Goal: Task Accomplishment & Management: Use online tool/utility

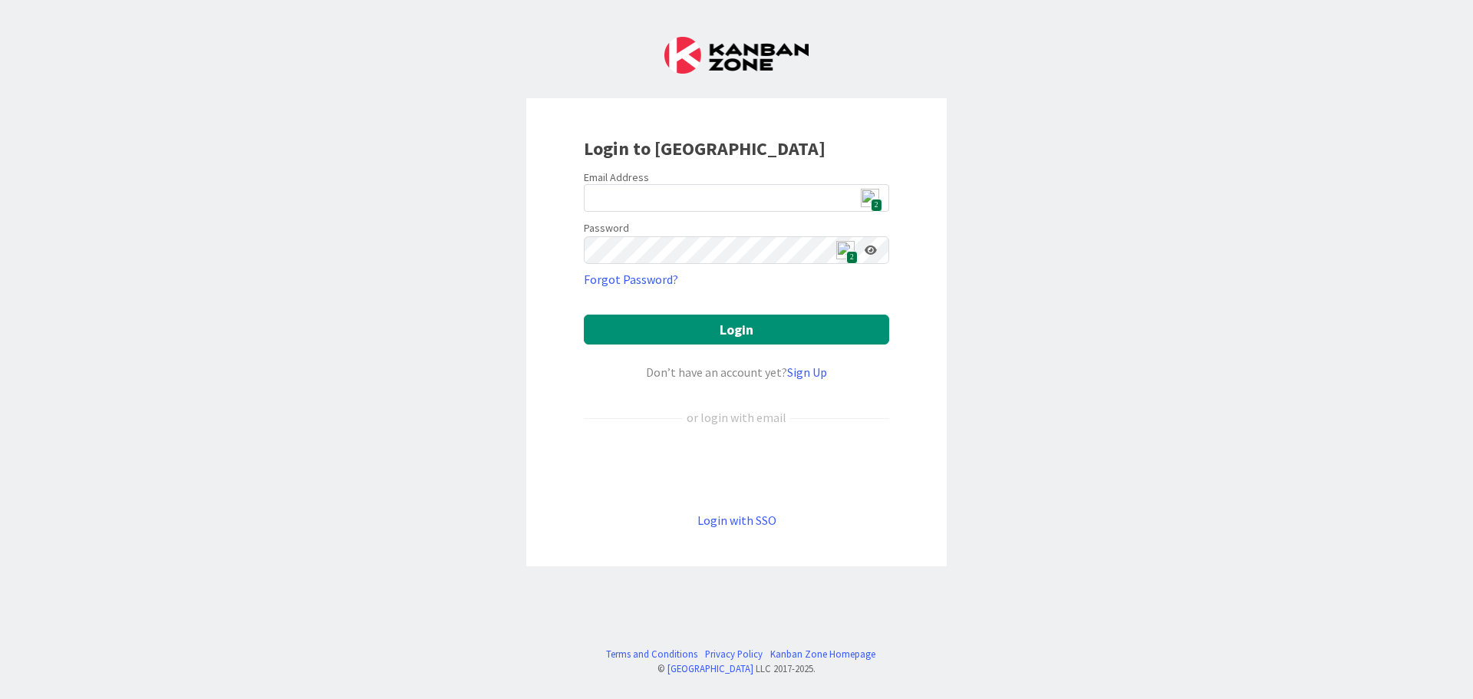
click at [872, 200] on span "2" at bounding box center [877, 205] width 12 height 13
type input "[EMAIL_ADDRESS][DOMAIN_NAME]"
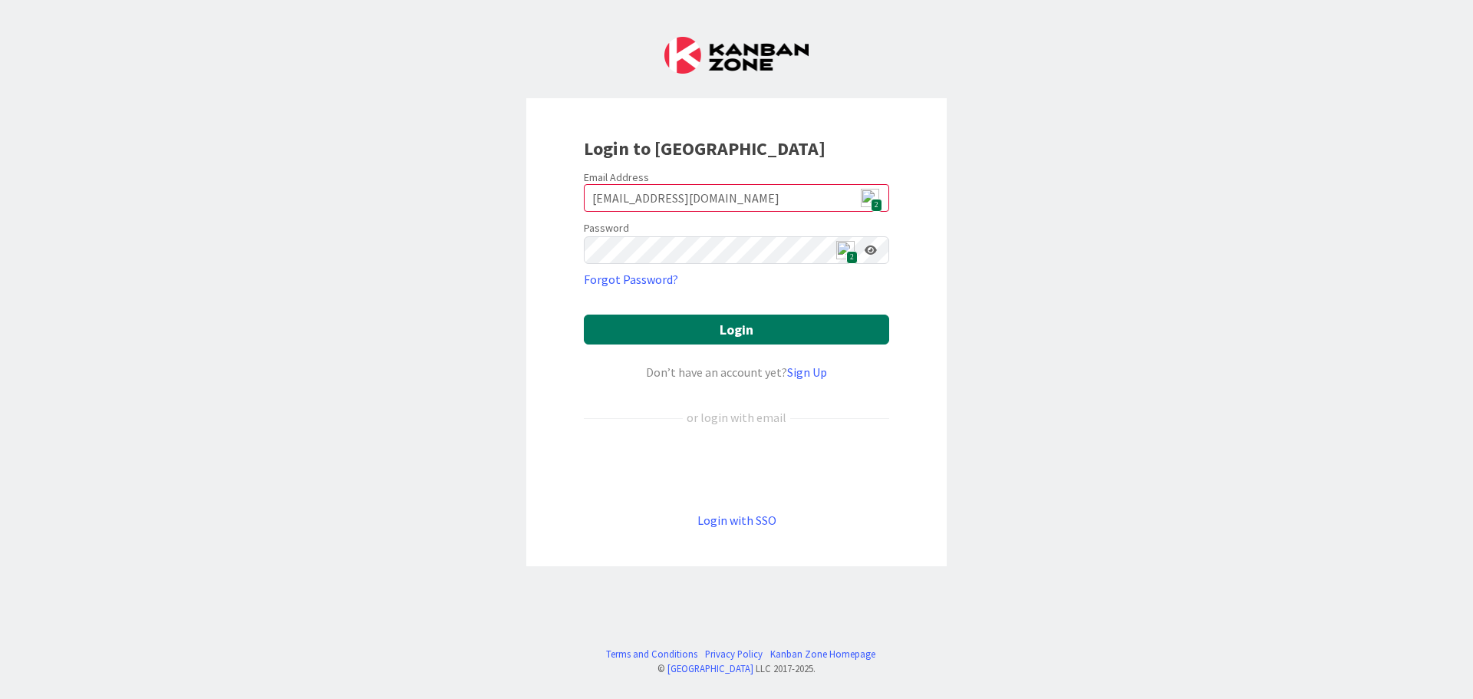
click at [779, 326] on button "Login" at bounding box center [736, 330] width 305 height 30
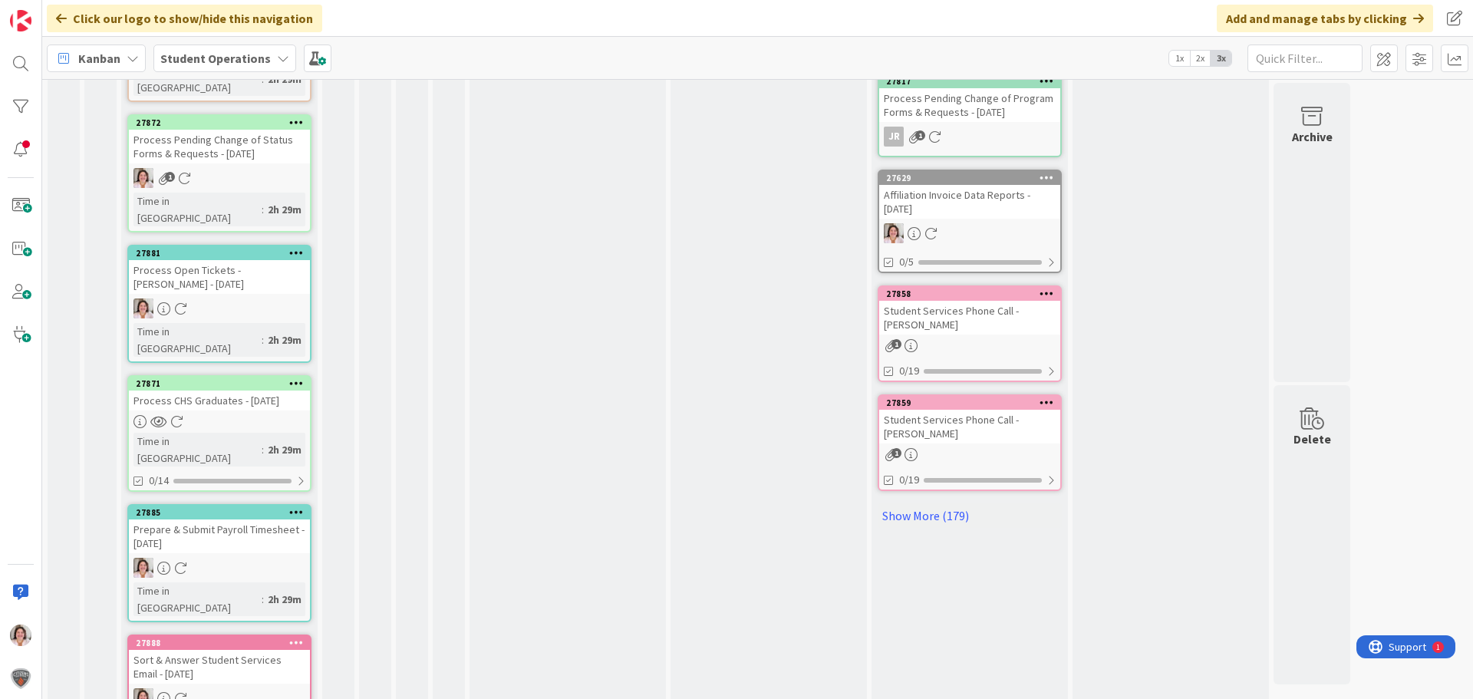
scroll to position [724, 0]
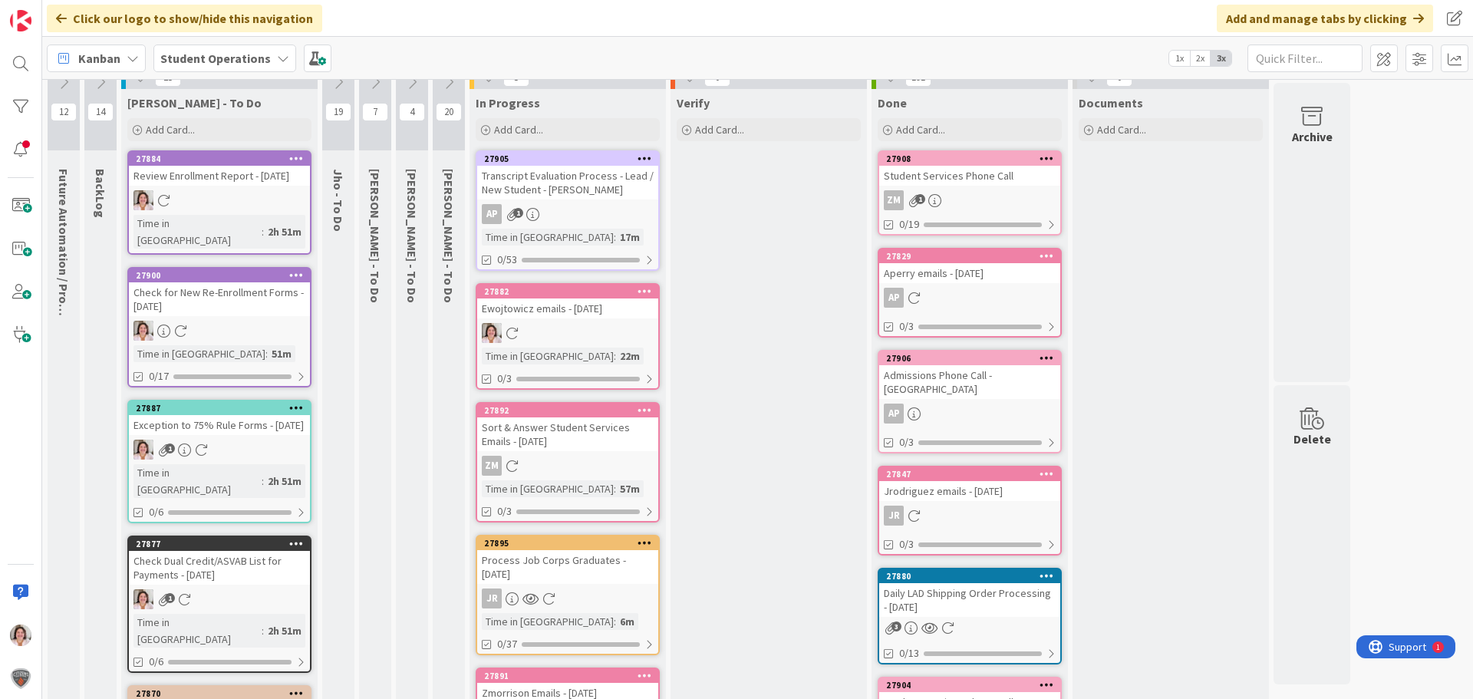
scroll to position [0, 0]
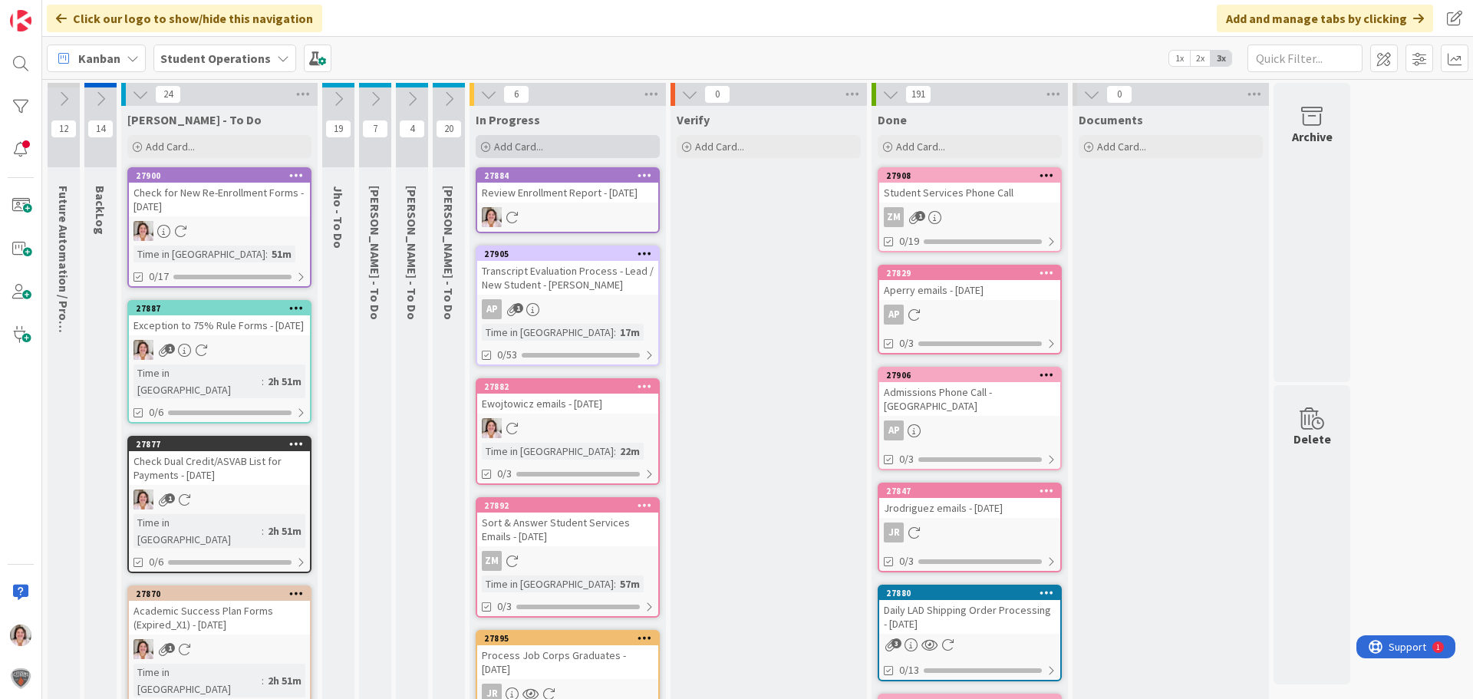
click at [533, 143] on span "Add Card..." at bounding box center [518, 147] width 49 height 14
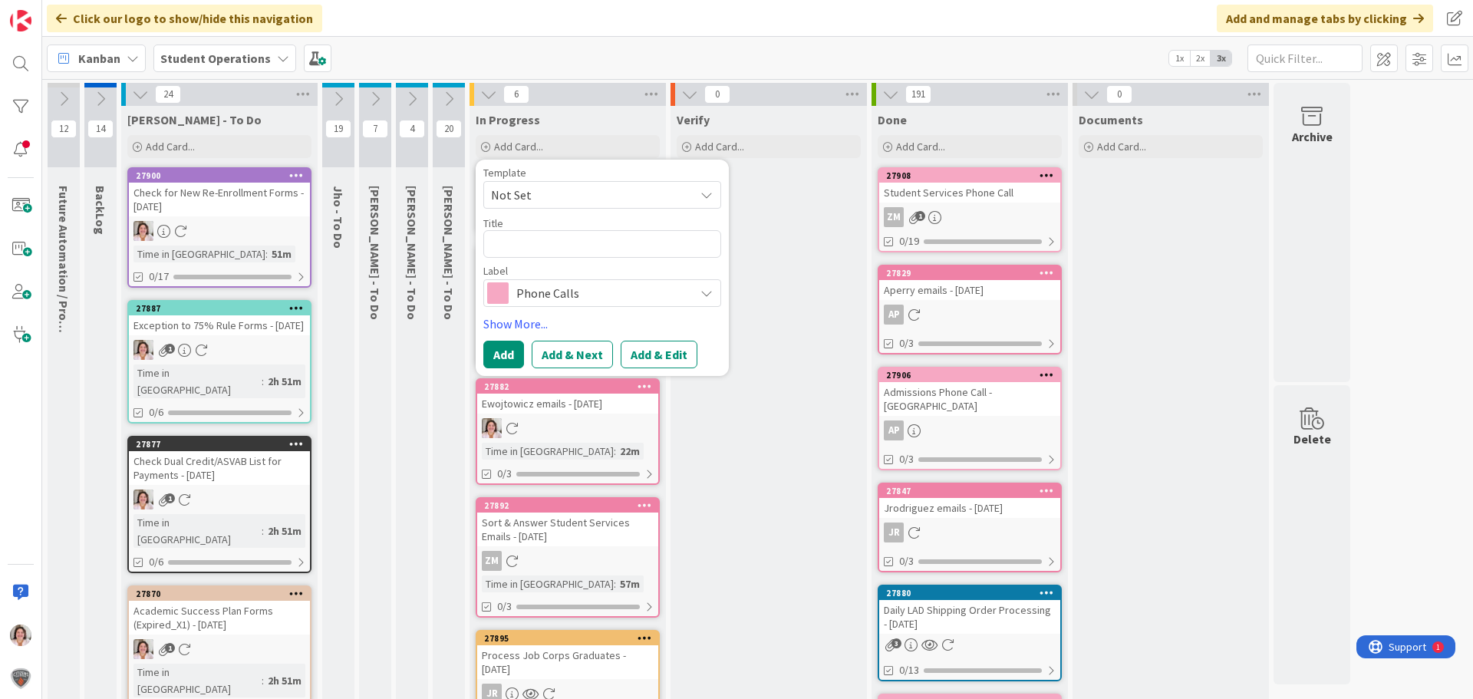
type textarea "x"
type textarea "A"
type textarea "x"
type textarea "Ac"
type textarea "x"
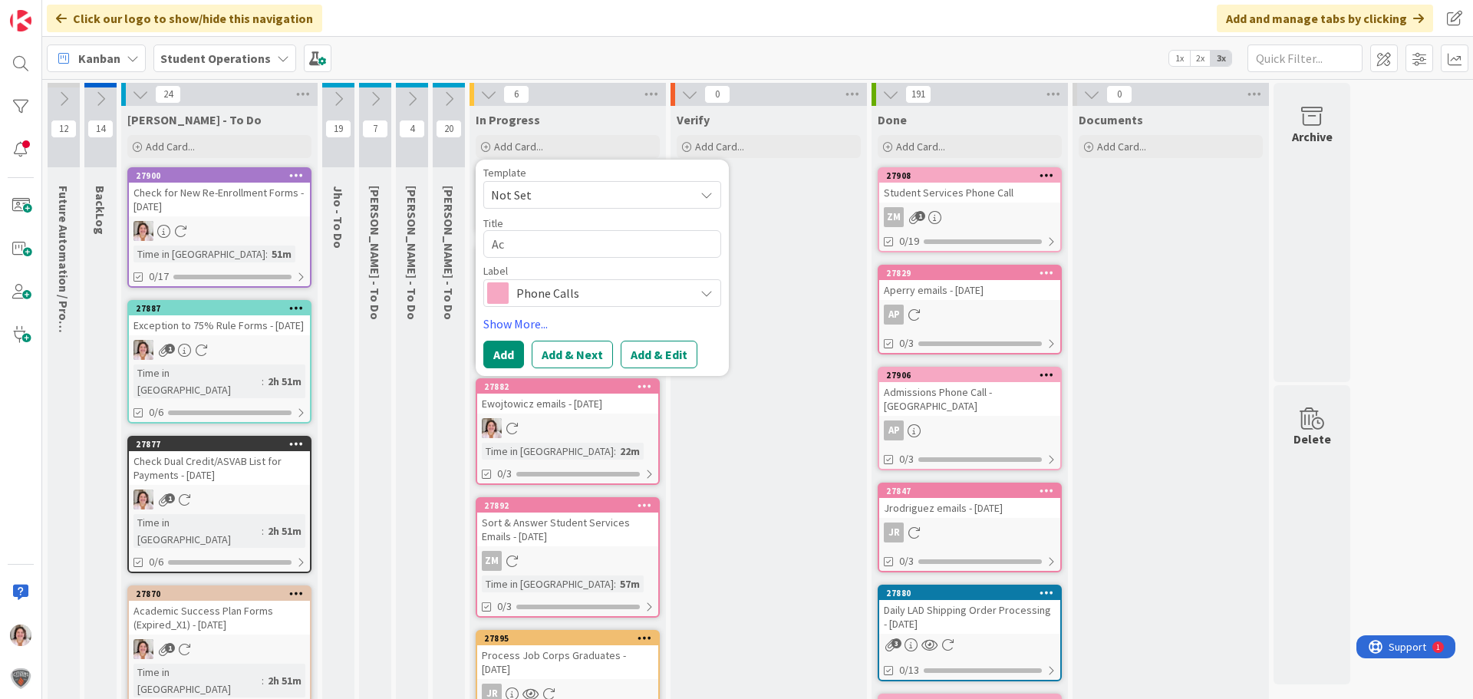
type textarea "Aca"
type textarea "x"
type textarea "Acad"
type textarea "x"
type textarea "Acade"
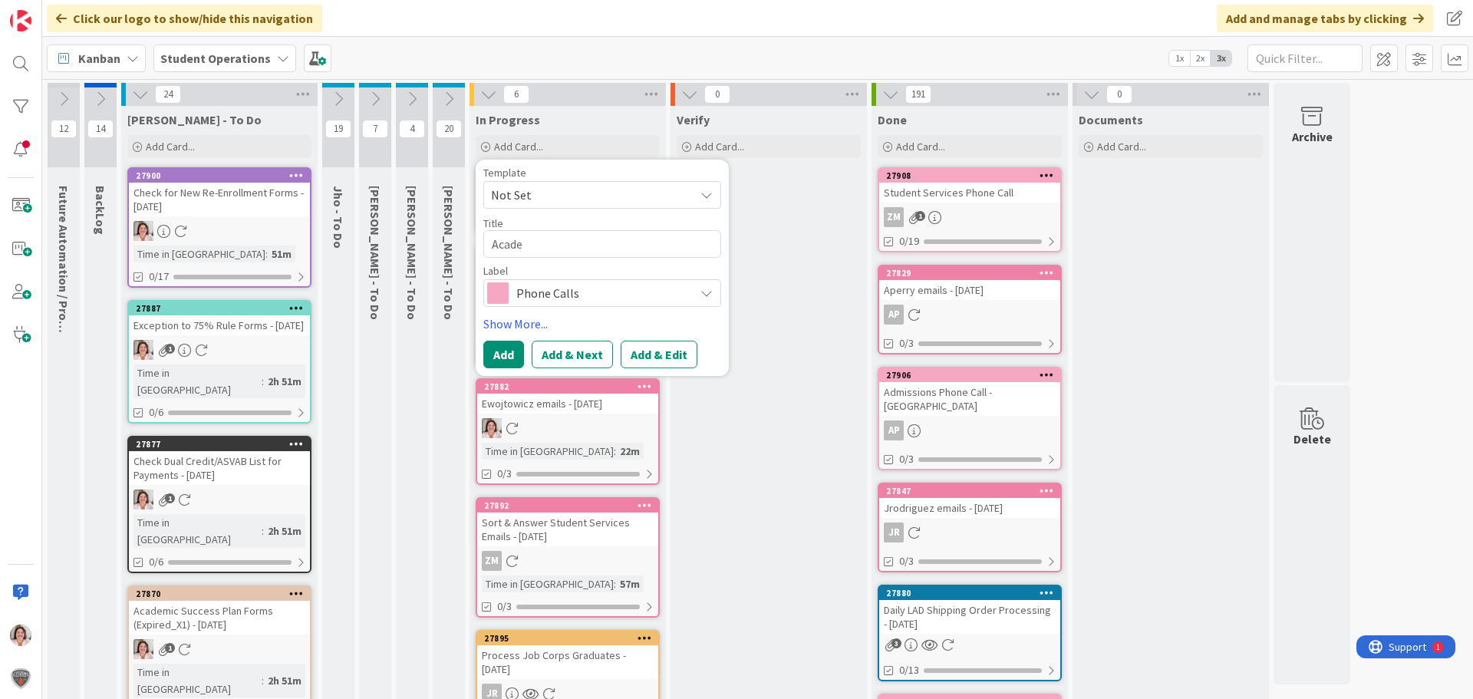
type textarea "x"
type textarea "Academ"
type textarea "x"
type textarea "Academi"
type textarea "x"
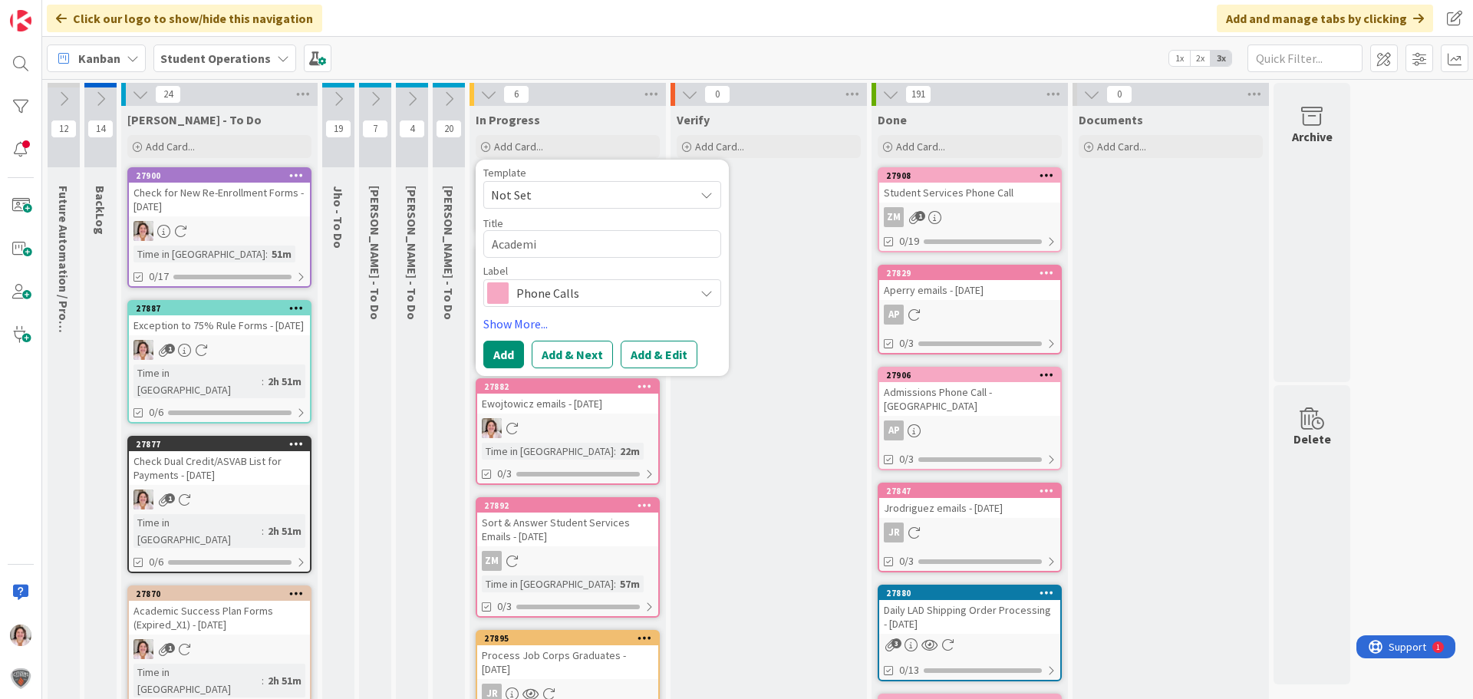
type textarea "Academic"
type textarea "x"
type textarea "Academic"
type textarea "x"
type textarea "Academic D"
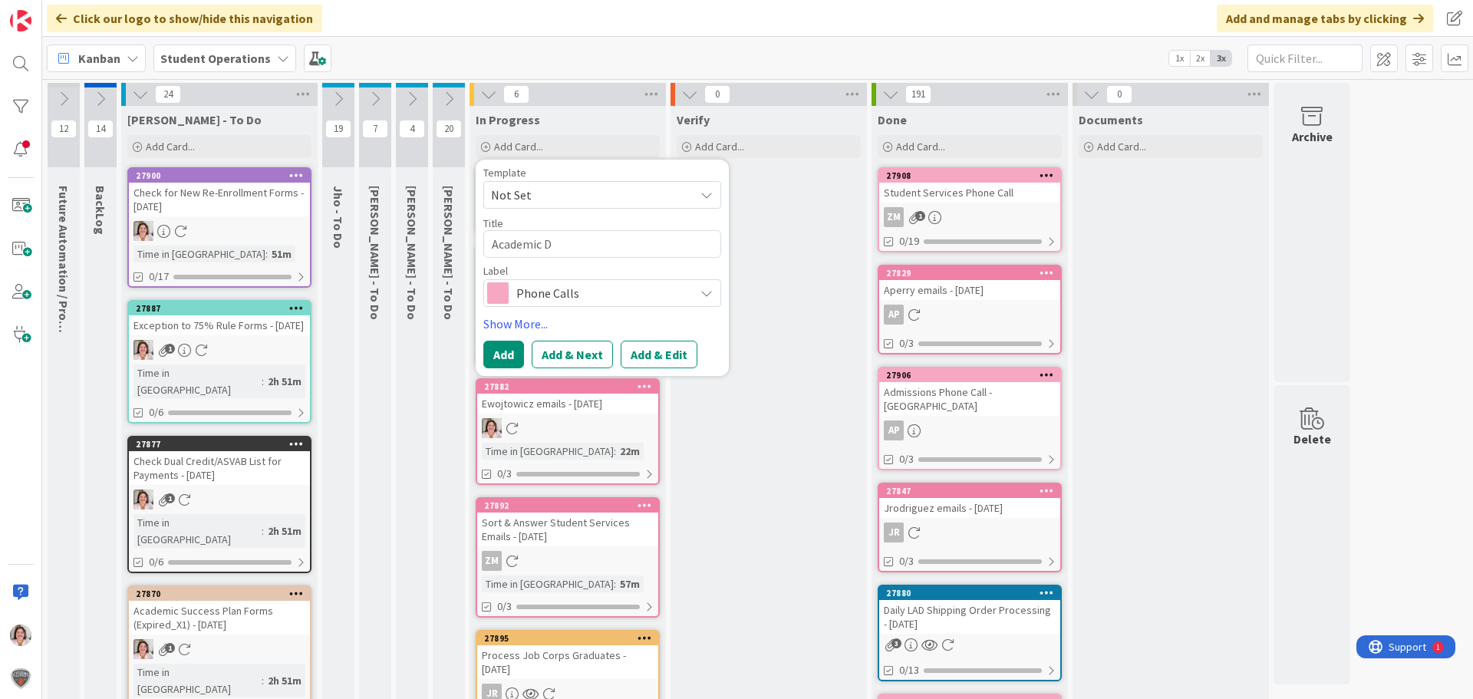
type textarea "x"
type textarea "Academic Di"
type textarea "x"
type textarea "Academic Dis"
type textarea "x"
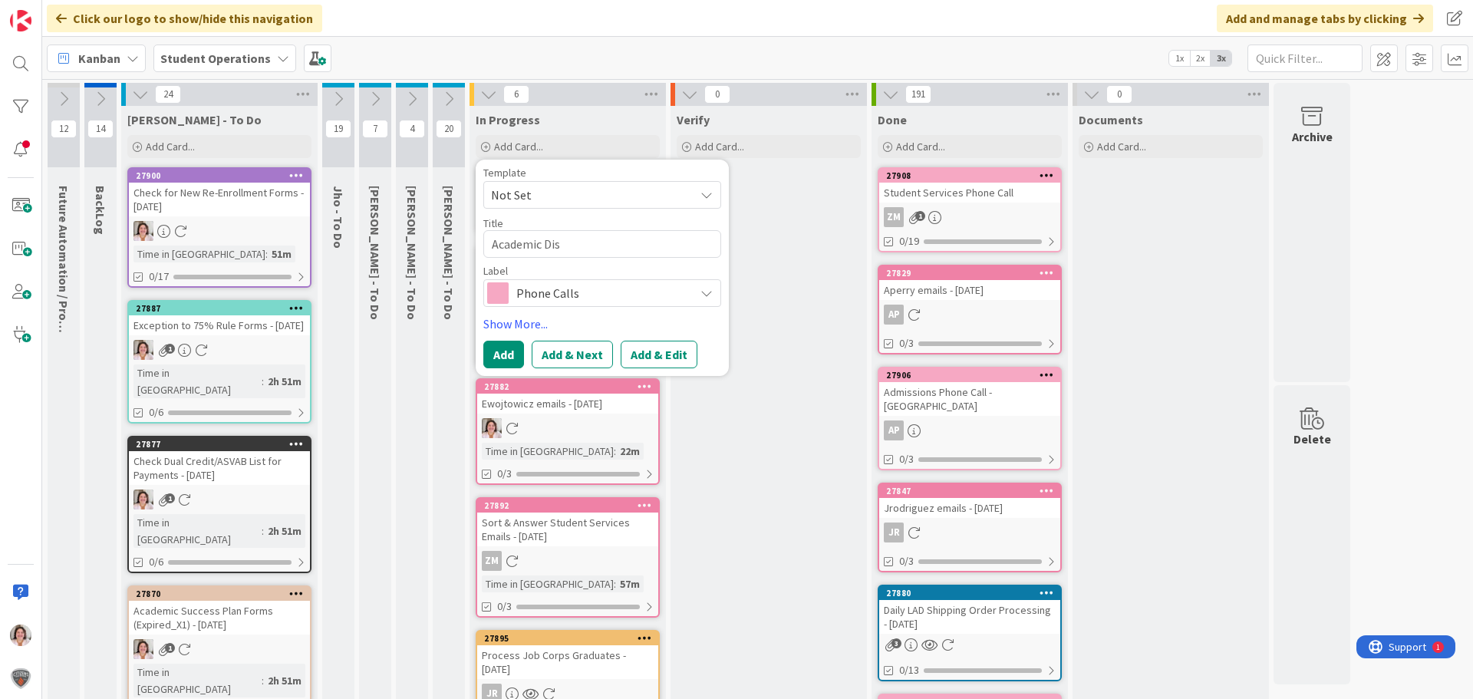
type textarea "Academic Dism"
type textarea "x"
type textarea "Academic Dismi"
type textarea "x"
type textarea "Academic Dismis"
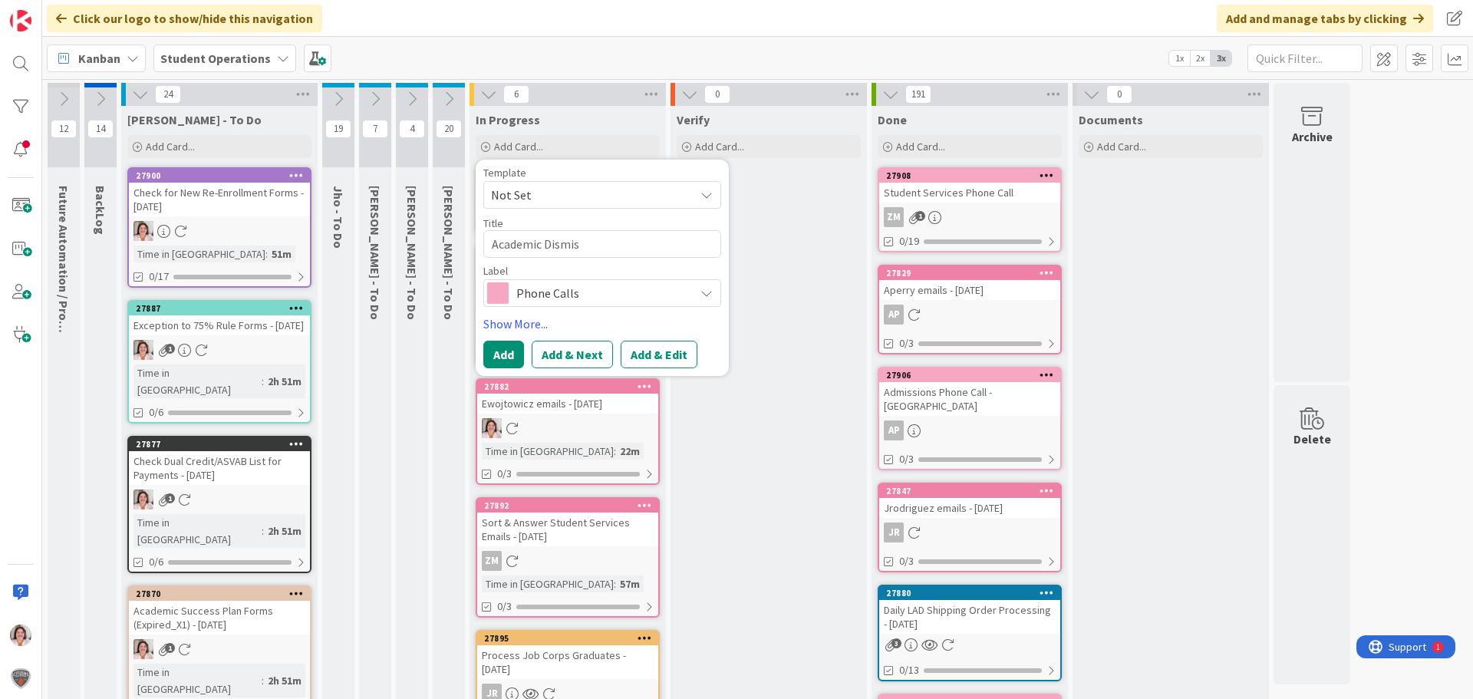
type textarea "x"
type textarea "Academic Dismiss"
type textarea "x"
type textarea "Academic Dismissa"
type textarea "x"
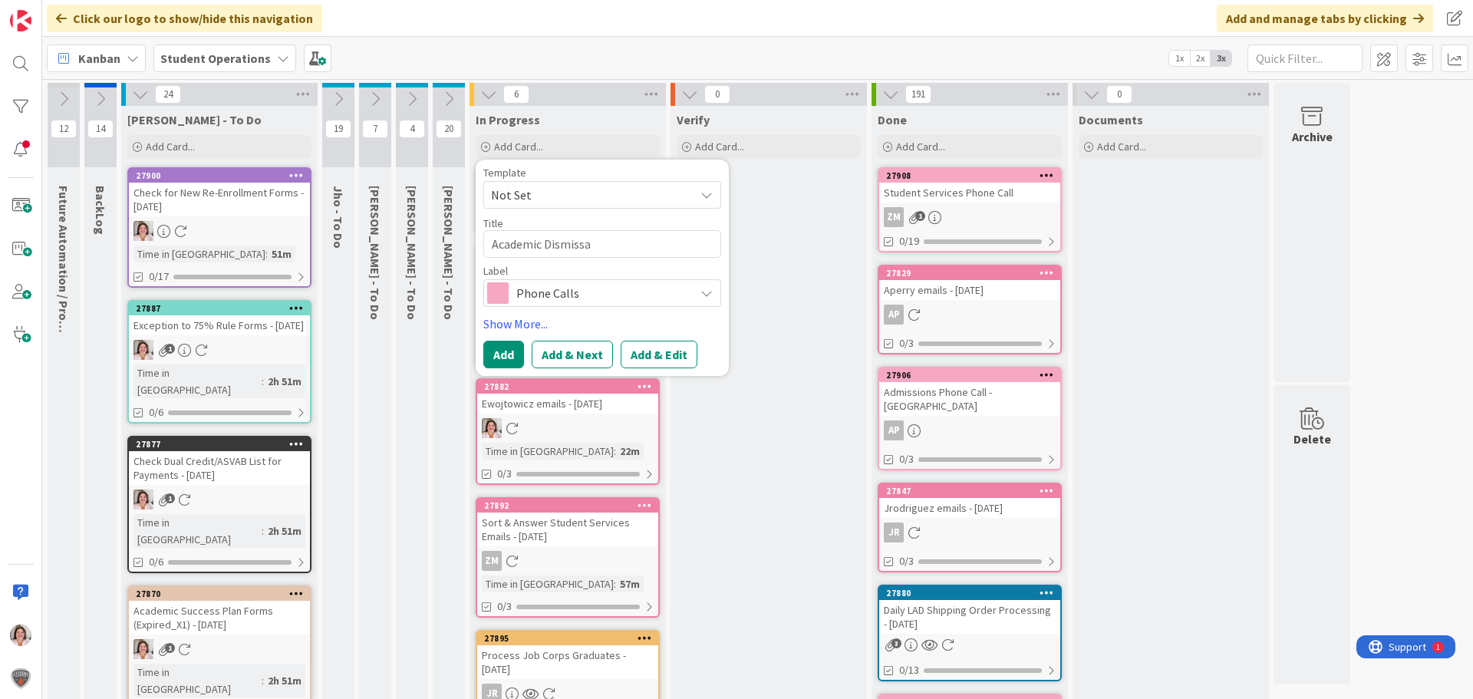
type textarea "Academic Dismissal"
type textarea "x"
type textarea "Academic Dismissals"
click at [555, 292] on span "Phone Calls" at bounding box center [601, 292] width 170 height 21
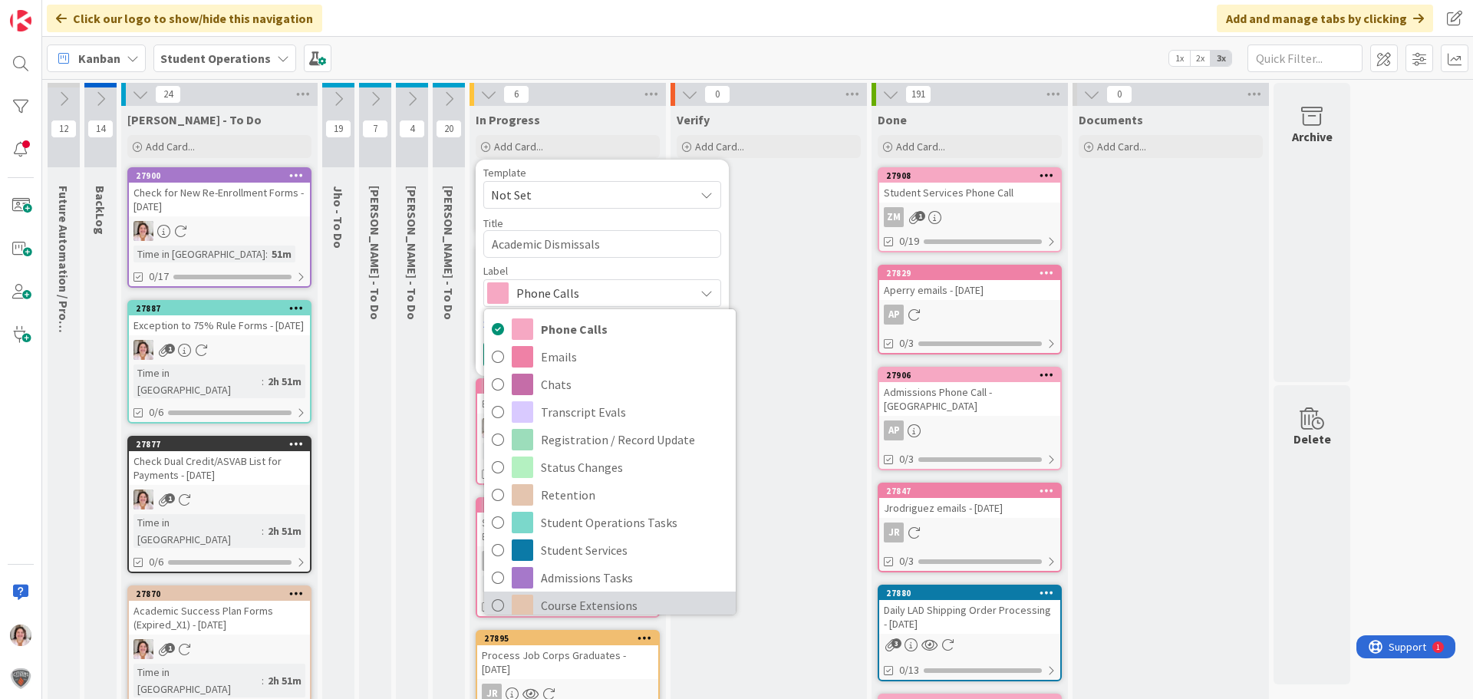
click at [574, 600] on span "Course Extensions" at bounding box center [634, 605] width 187 height 23
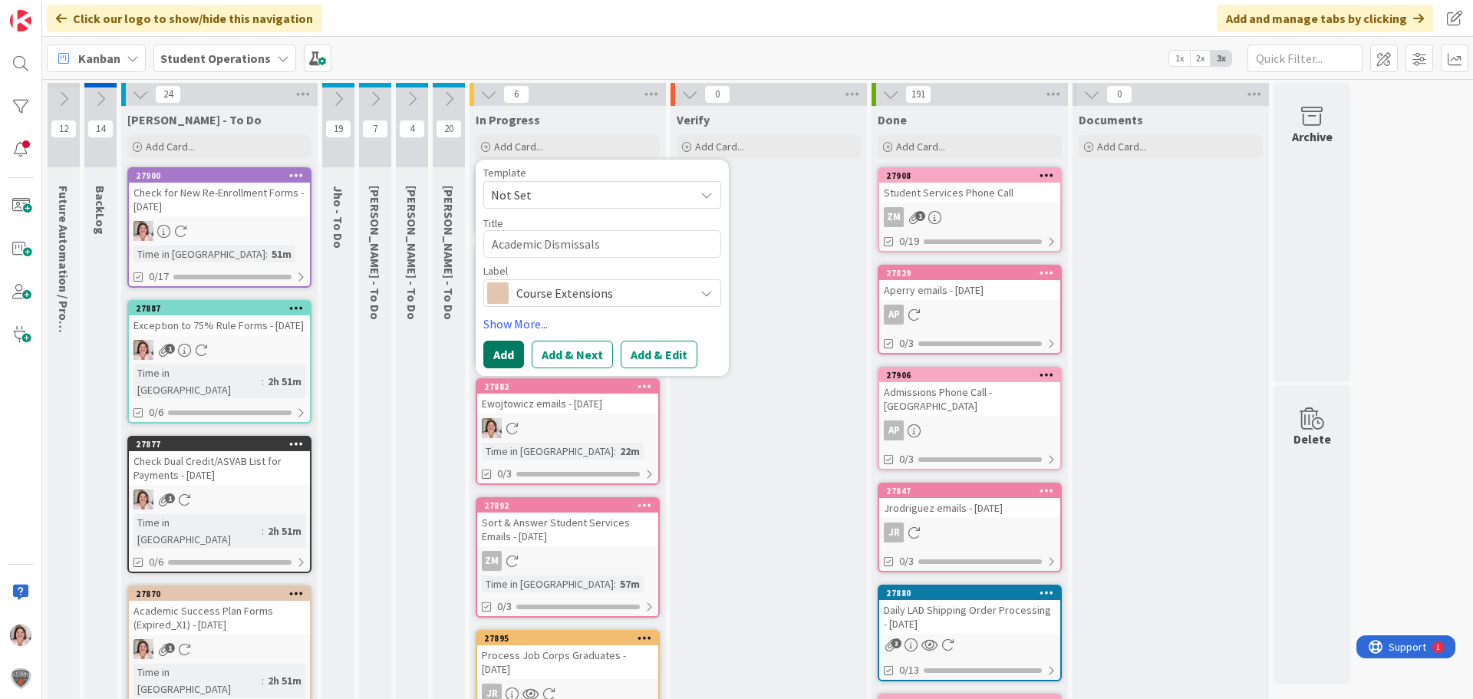
click at [503, 365] on button "Add" at bounding box center [503, 355] width 41 height 28
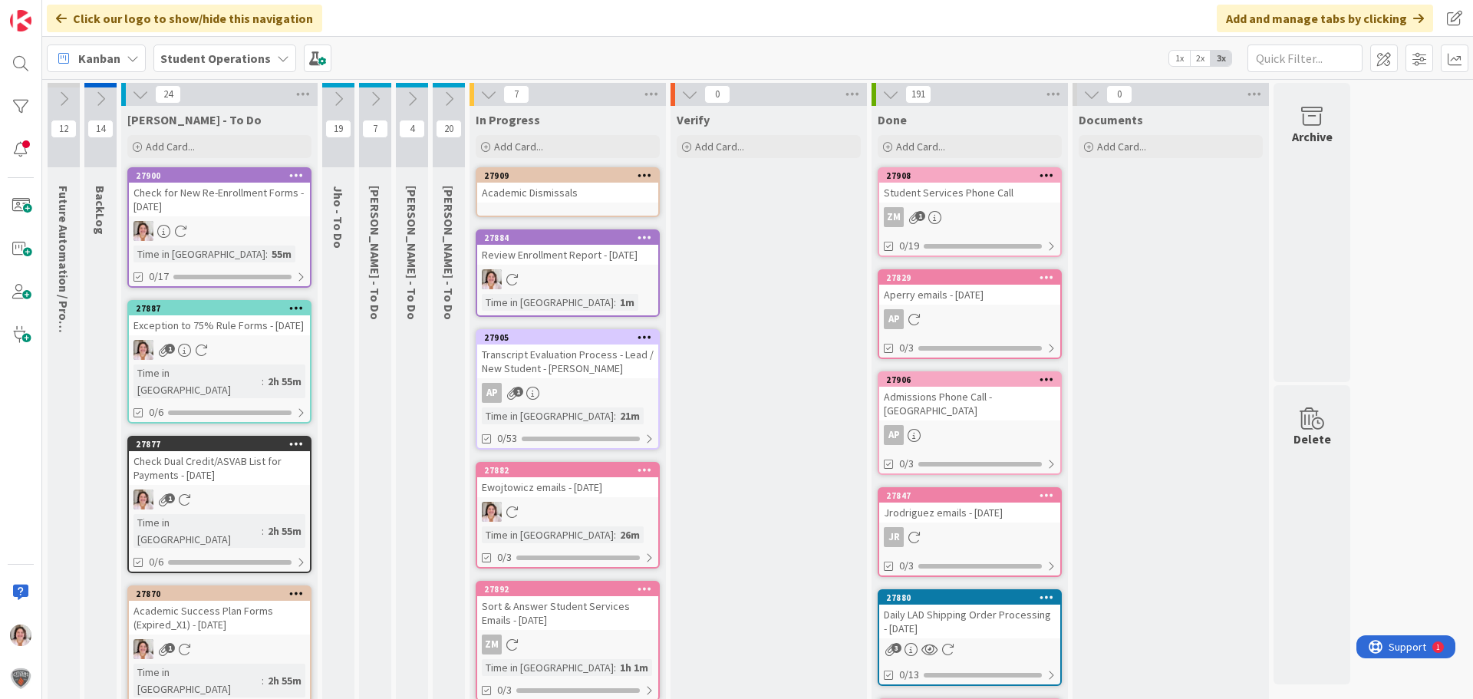
click at [645, 175] on icon at bounding box center [645, 175] width 15 height 11
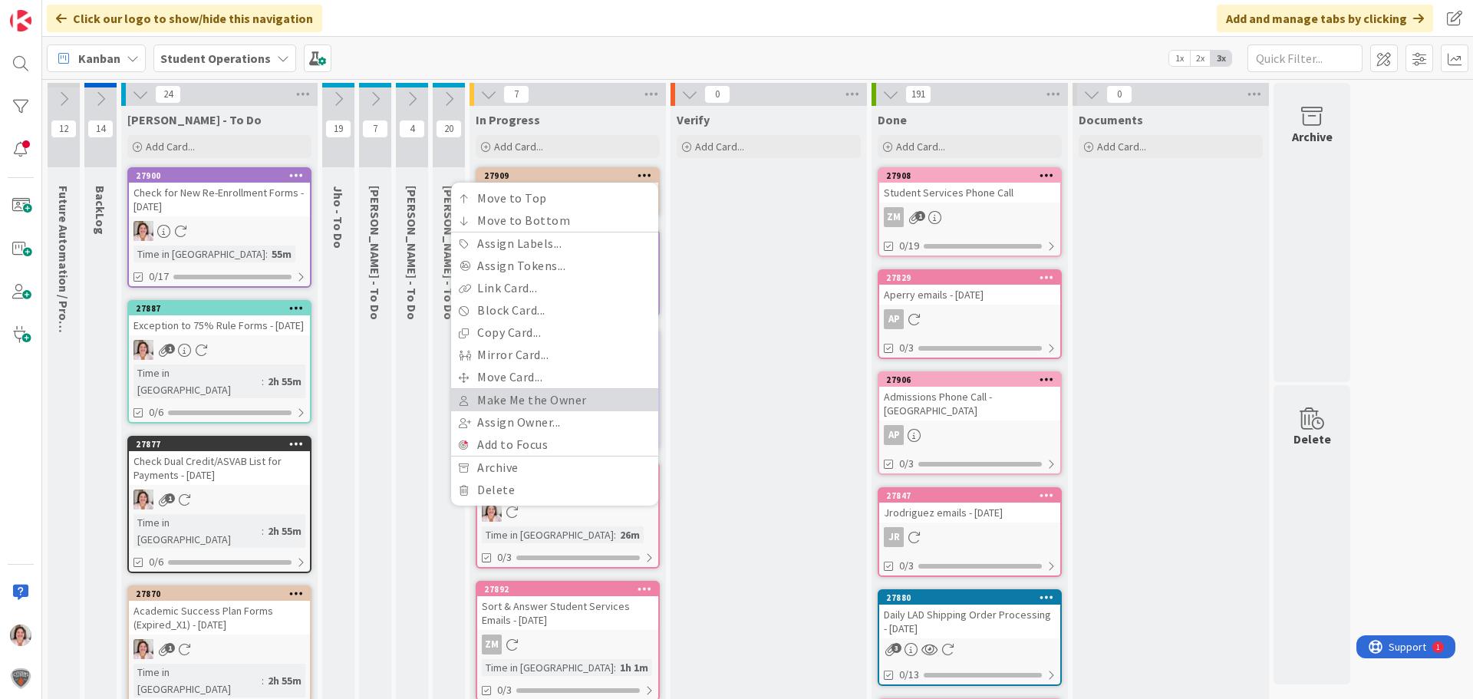
click at [570, 404] on link "Make Me the Owner" at bounding box center [554, 400] width 207 height 22
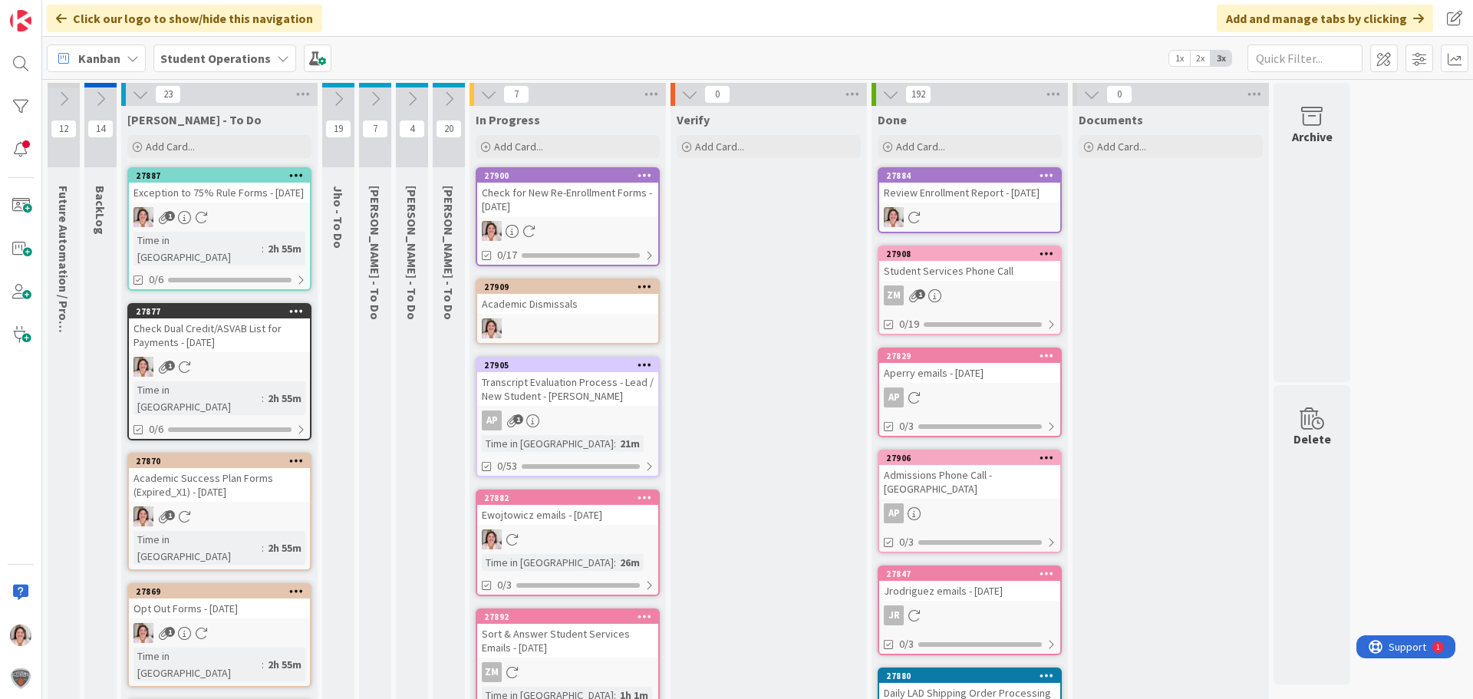
click at [592, 229] on div at bounding box center [567, 231] width 181 height 20
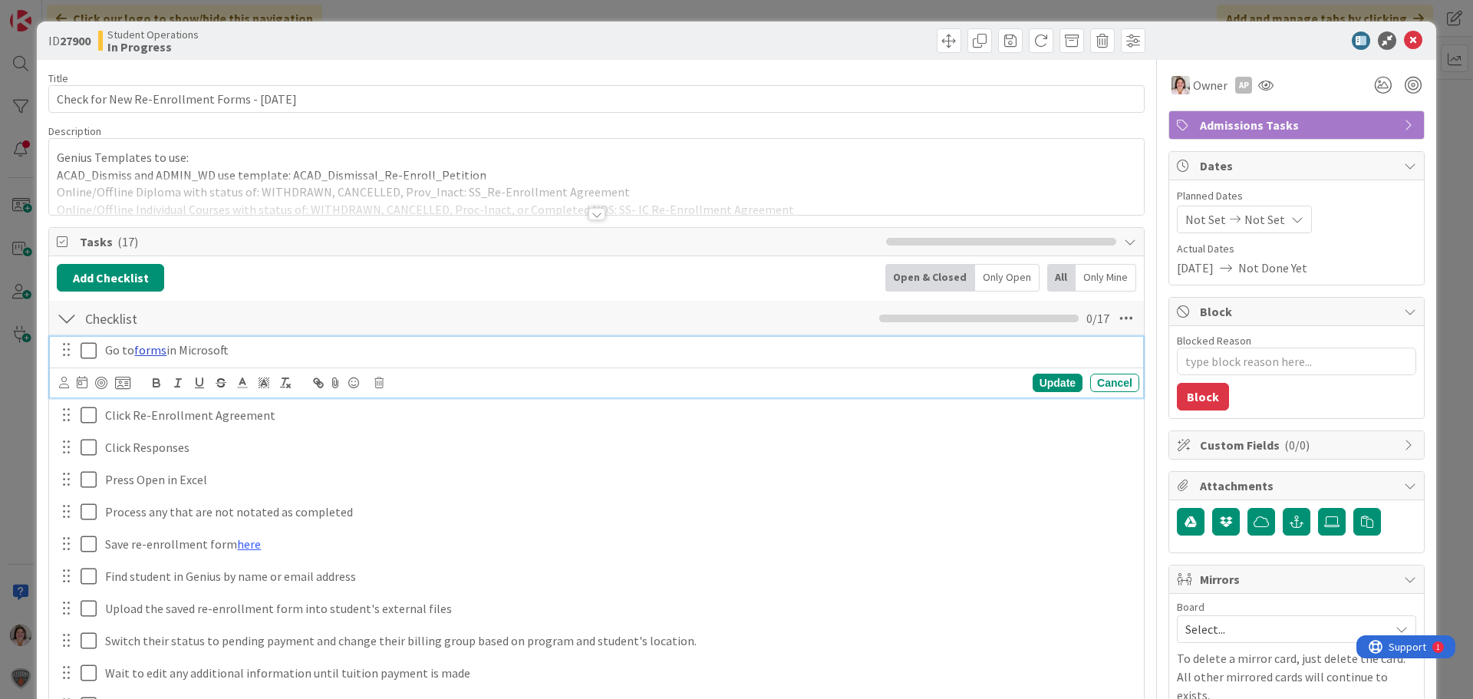
click at [147, 353] on link "forms" at bounding box center [150, 349] width 32 height 15
click at [148, 378] on link "[URL][DOMAIN_NAME]" at bounding box center [113, 380] width 105 height 20
click at [89, 351] on icon at bounding box center [89, 350] width 16 height 18
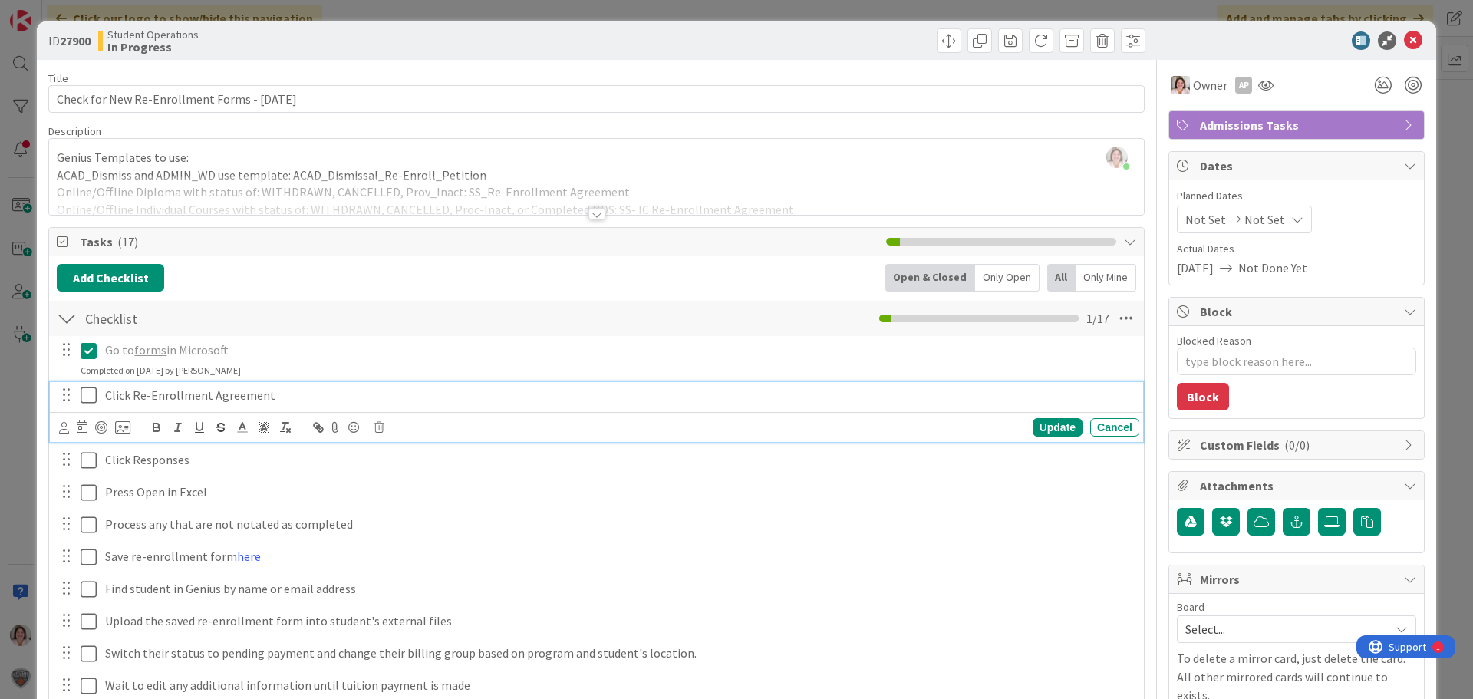
click at [84, 391] on icon at bounding box center [89, 395] width 16 height 18
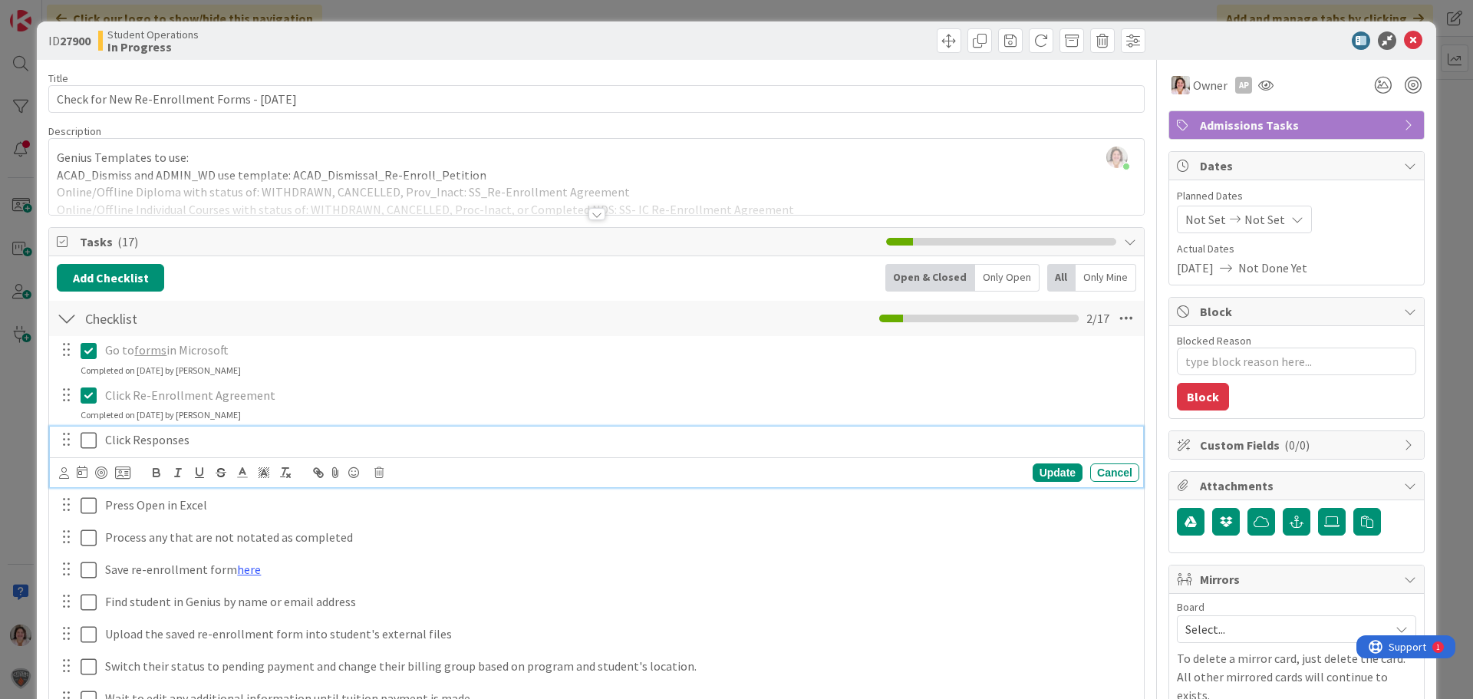
click at [87, 447] on icon at bounding box center [89, 440] width 16 height 18
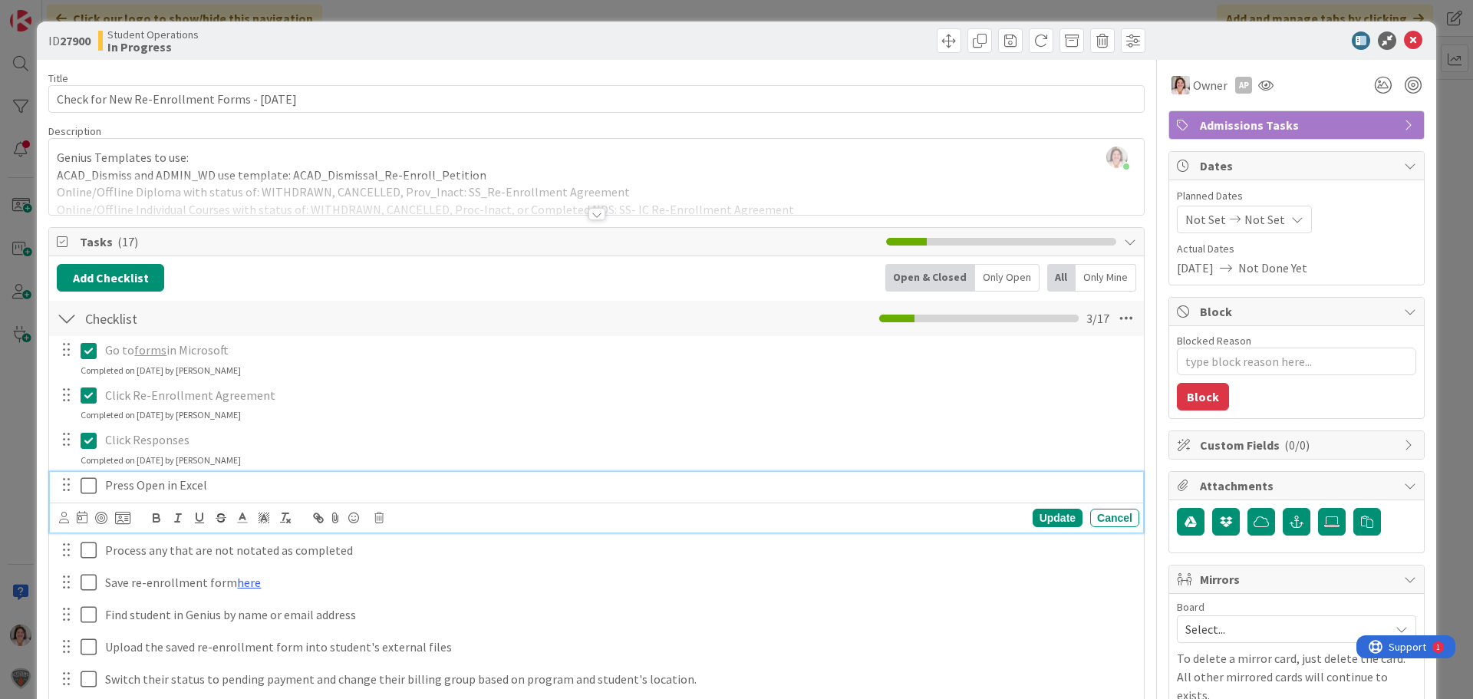
click at [92, 483] on icon at bounding box center [89, 485] width 16 height 18
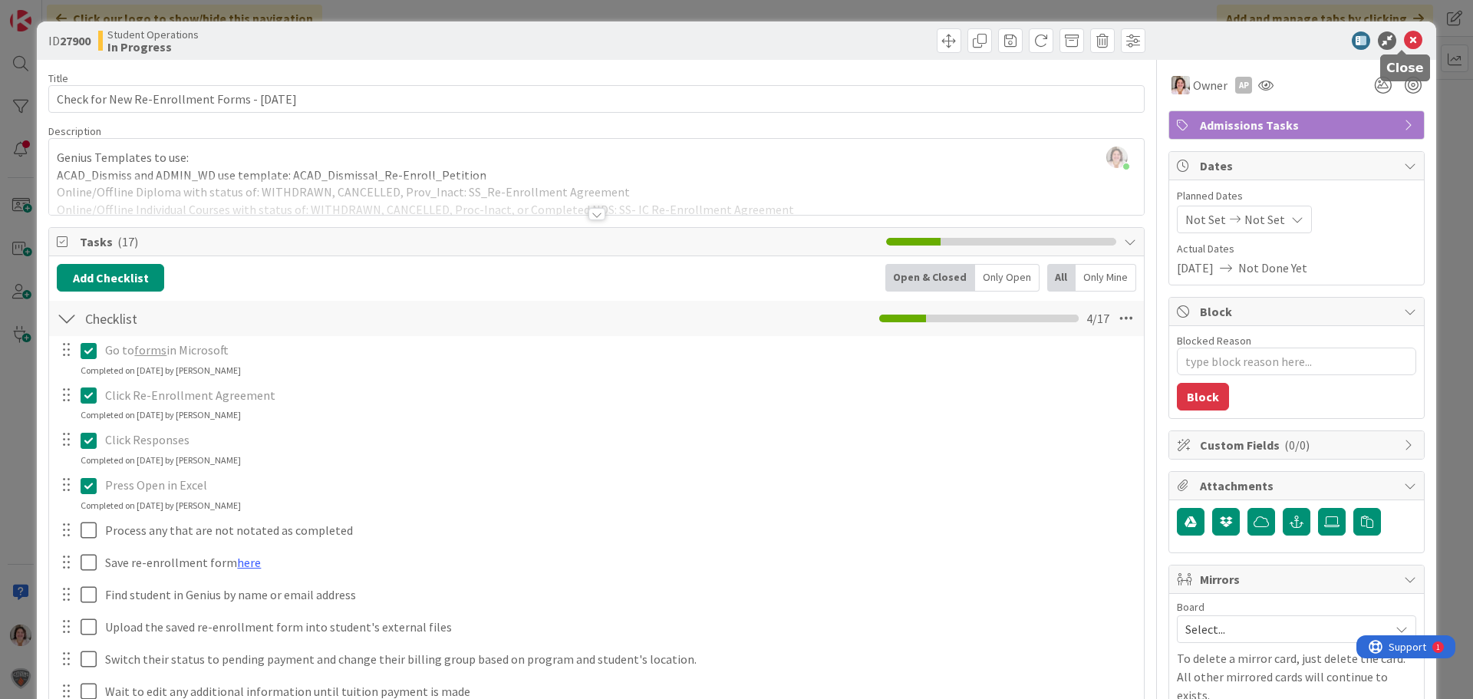
click at [1404, 36] on icon at bounding box center [1413, 40] width 18 height 18
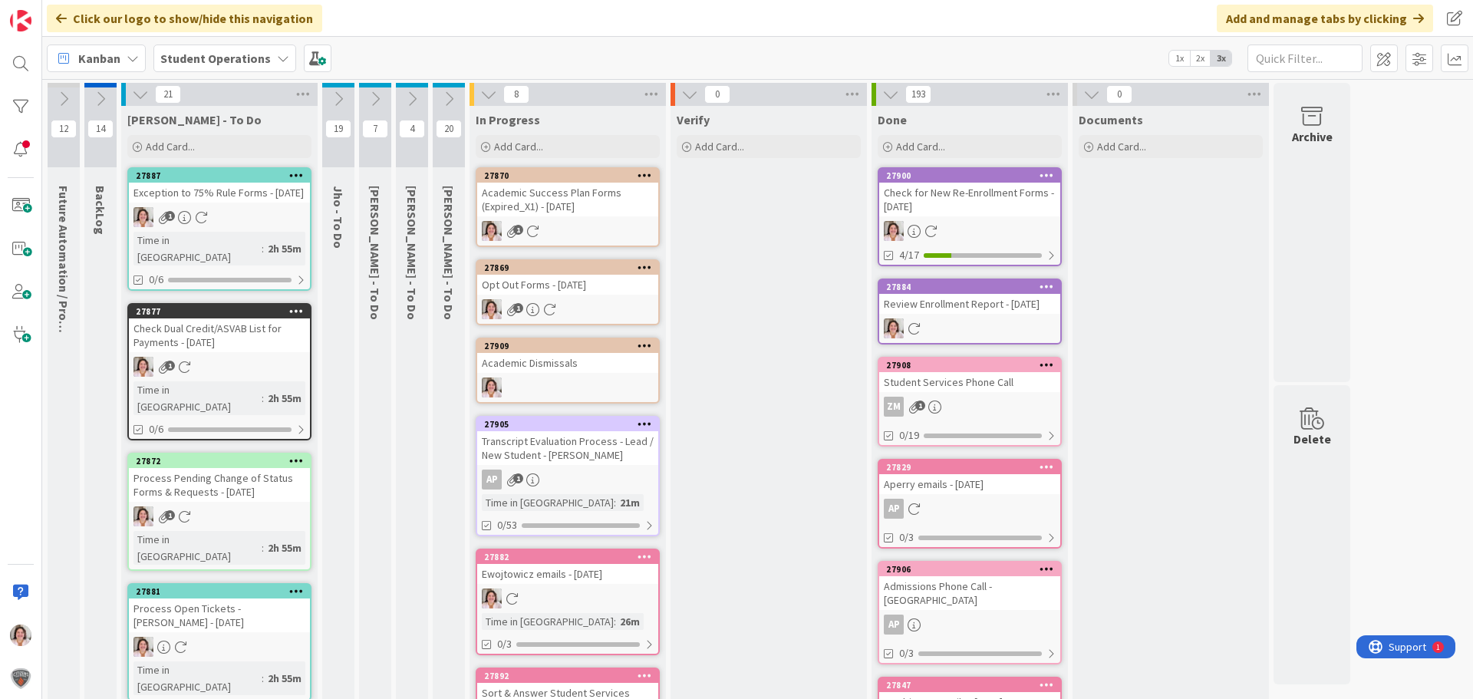
click at [582, 305] on div "1" at bounding box center [567, 309] width 181 height 20
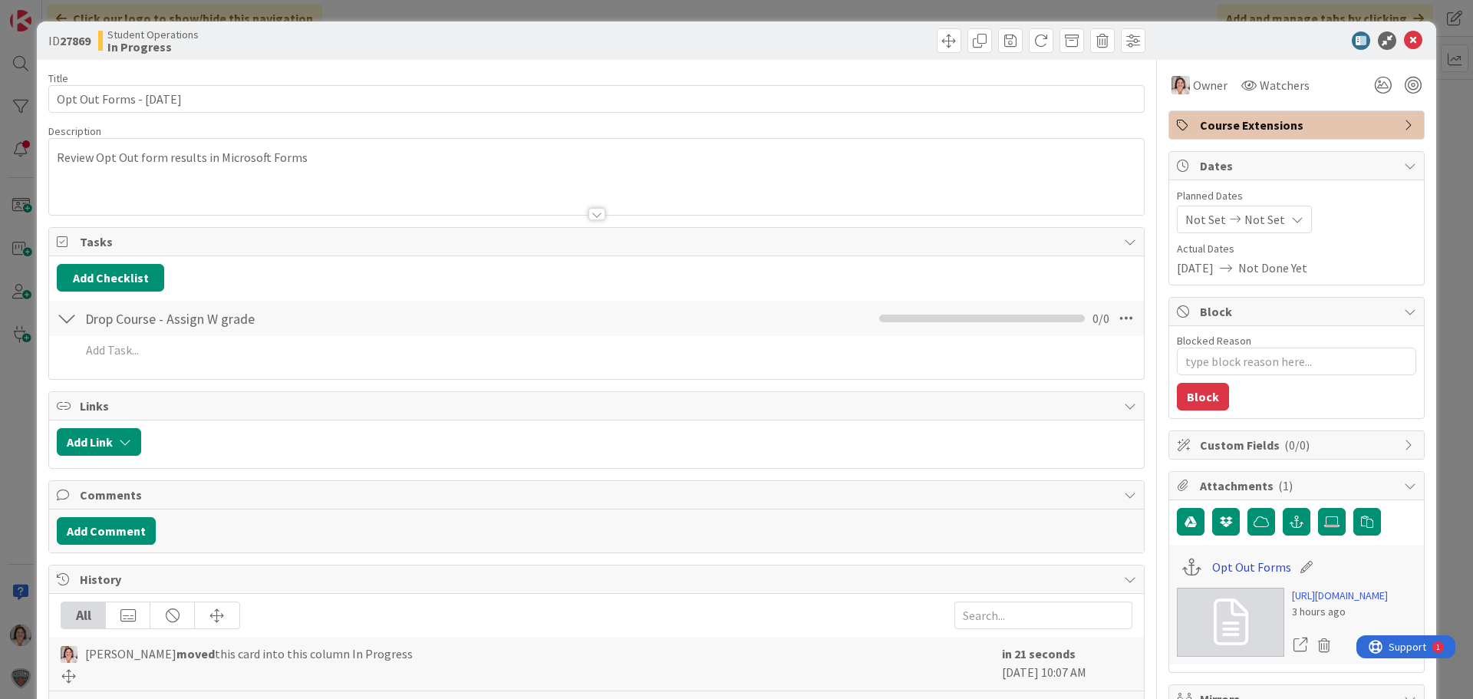
click at [1212, 565] on link "Opt Out Forms" at bounding box center [1251, 567] width 79 height 18
click at [1404, 40] on icon at bounding box center [1413, 40] width 18 height 18
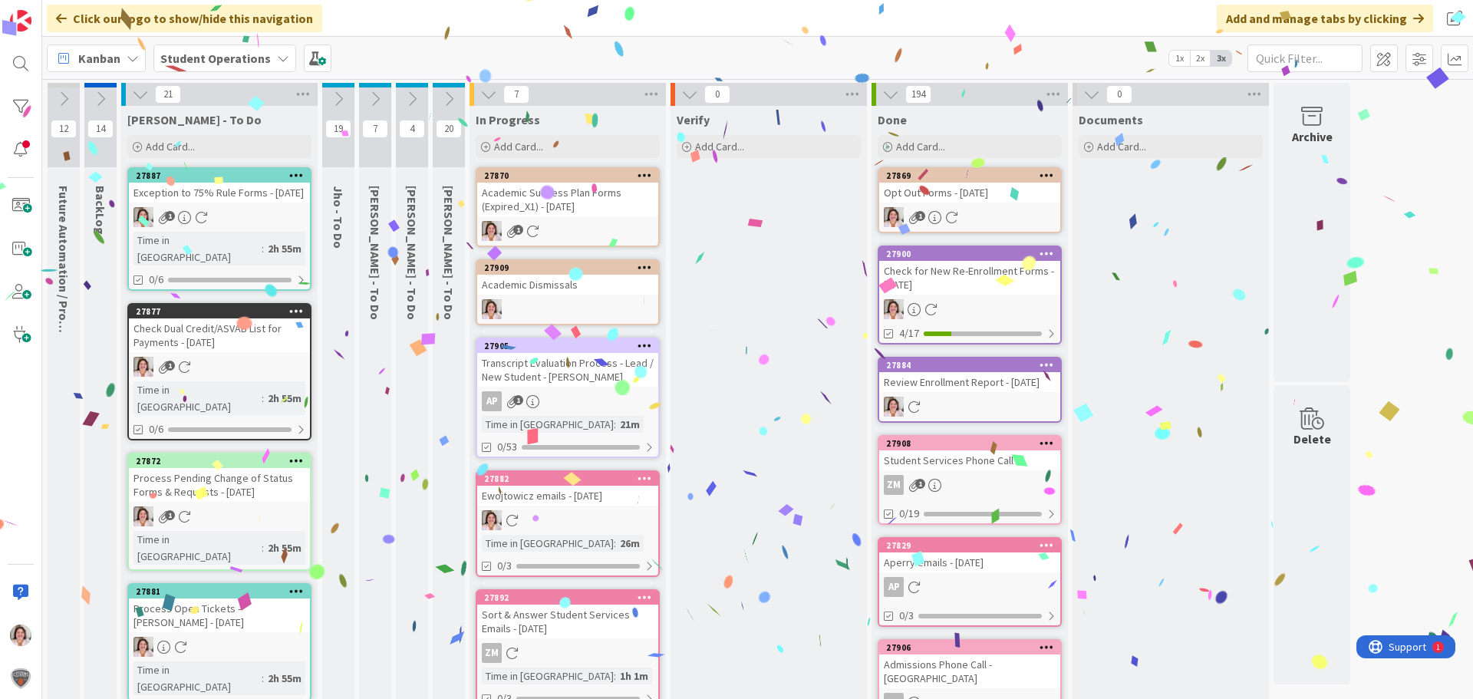
click at [601, 203] on div "Academic Success Plan Forms (Expired_X1) - [DATE]" at bounding box center [567, 200] width 181 height 34
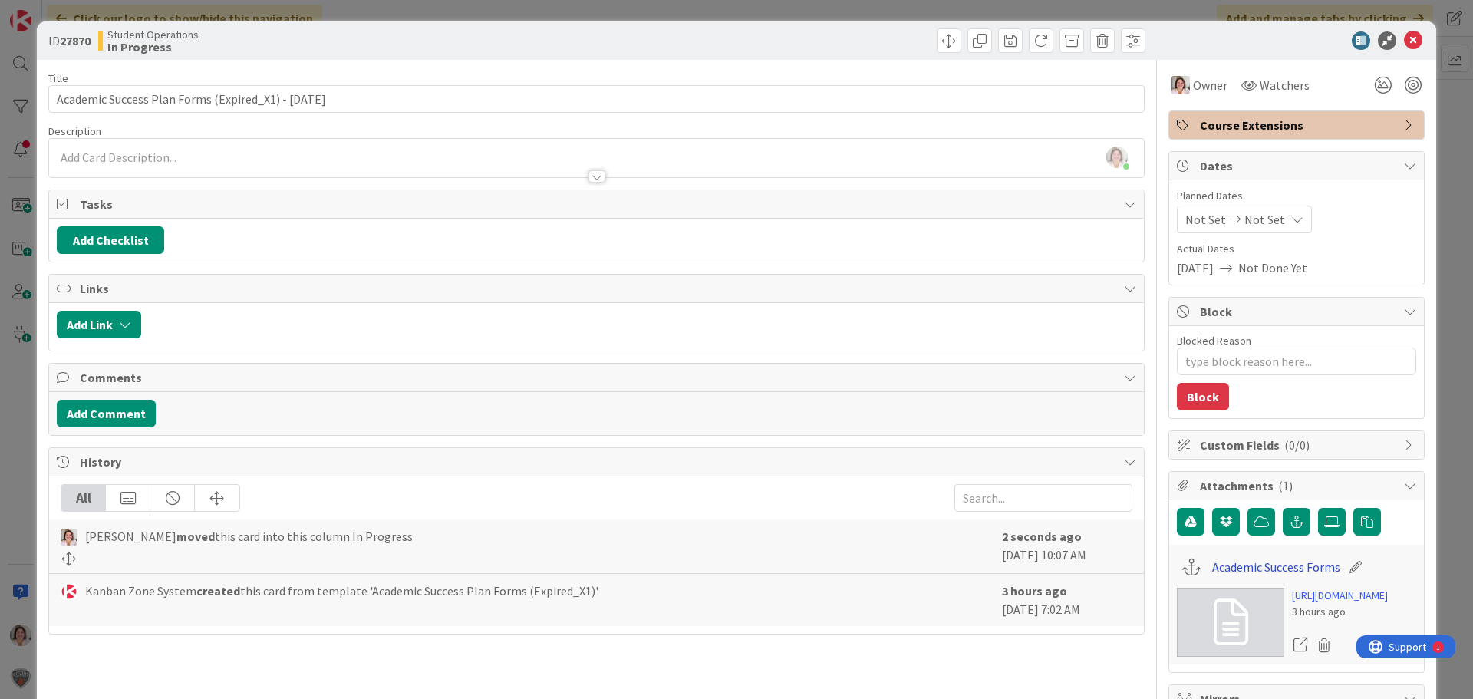
click at [1278, 566] on link "Academic Success Forms" at bounding box center [1276, 567] width 128 height 18
type textarea "x"
click at [1404, 42] on icon at bounding box center [1413, 40] width 18 height 18
